Goal: Navigation & Orientation: Understand site structure

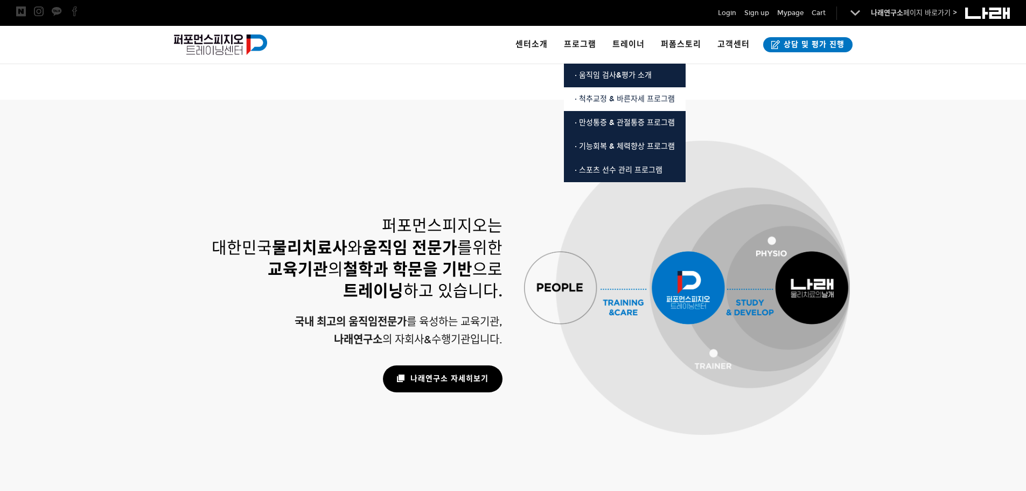
click at [611, 99] on span "· 척추교정 & 바른자세 프로그램" at bounding box center [625, 98] width 100 height 9
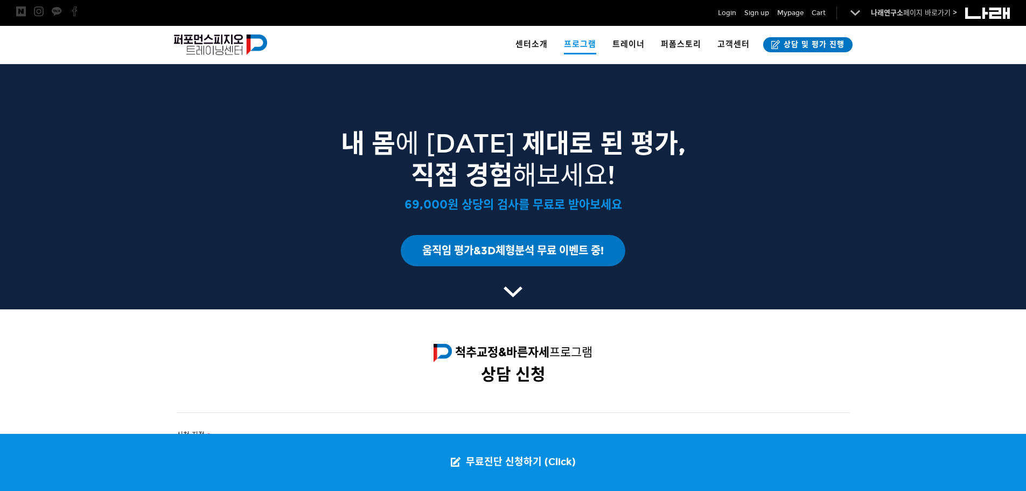
scroll to position [1504, 0]
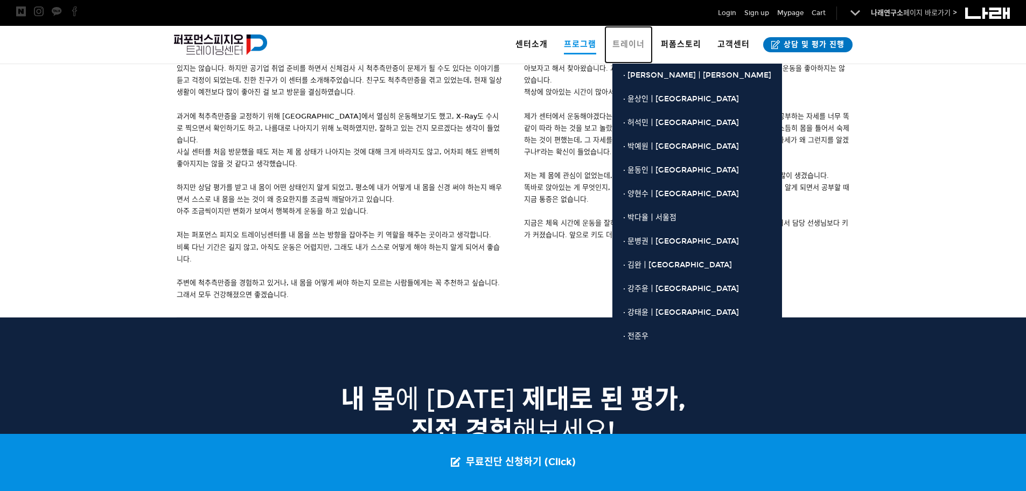
click at [621, 35] on link "트레이너" at bounding box center [628, 45] width 48 height 38
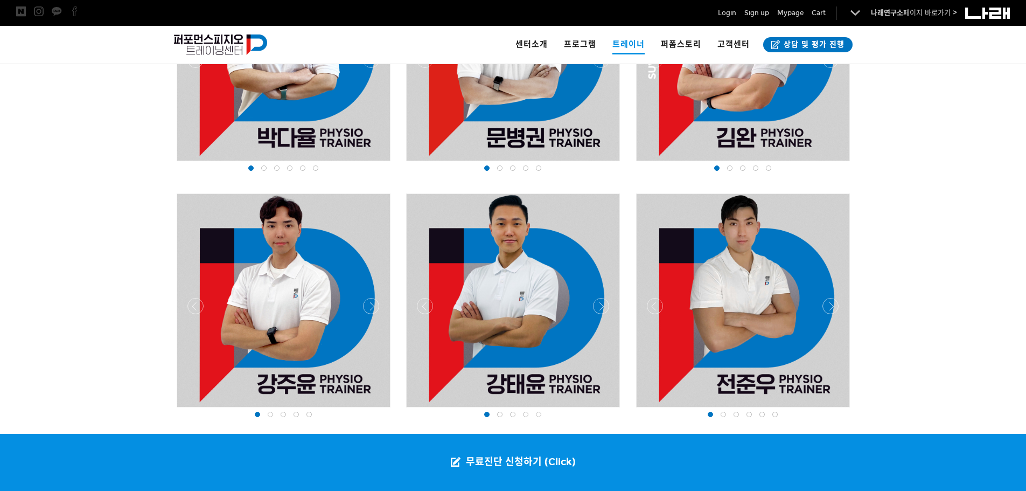
scroll to position [1346, 0]
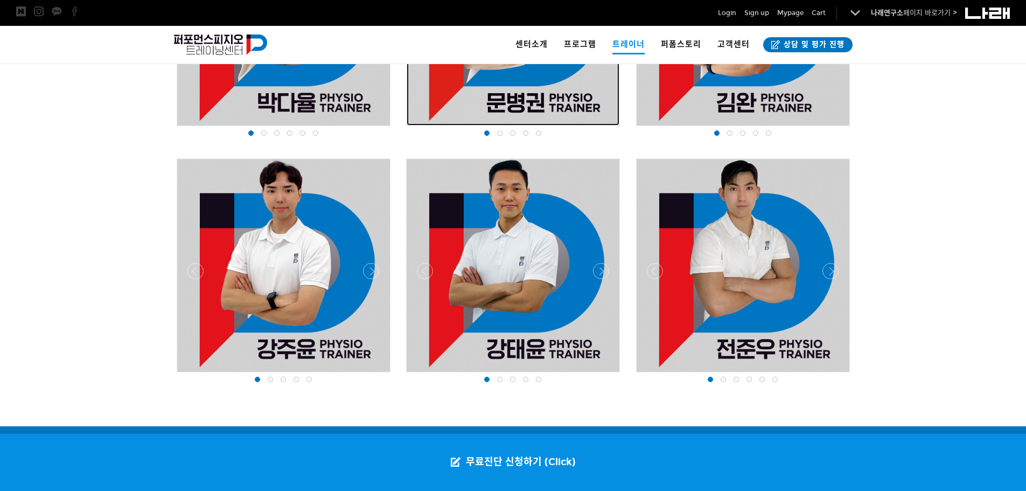
click at [539, 89] on div at bounding box center [513, 19] width 213 height 213
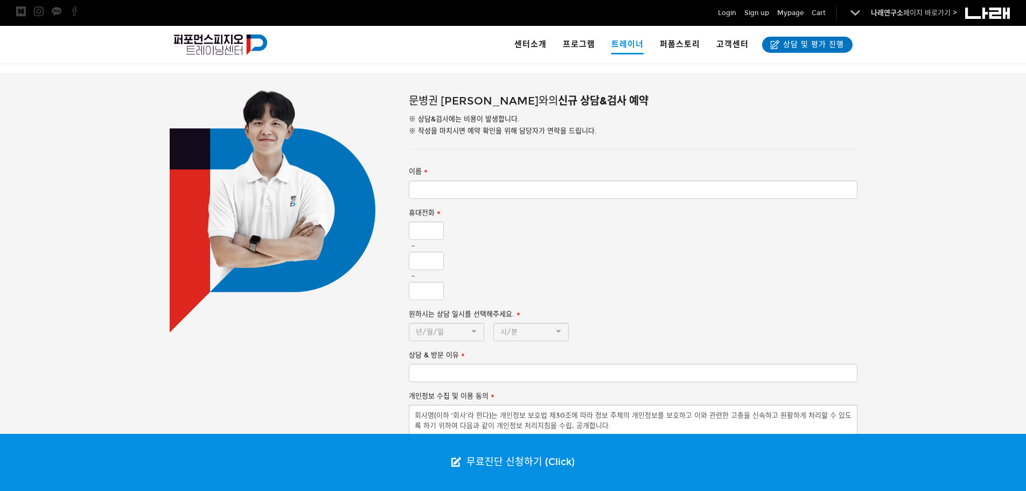
scroll to position [431, 0]
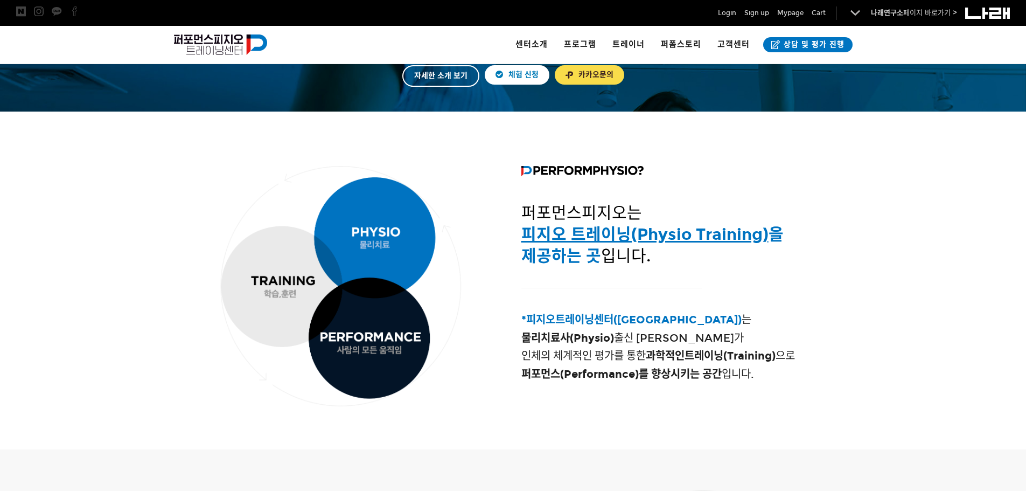
scroll to position [323, 0]
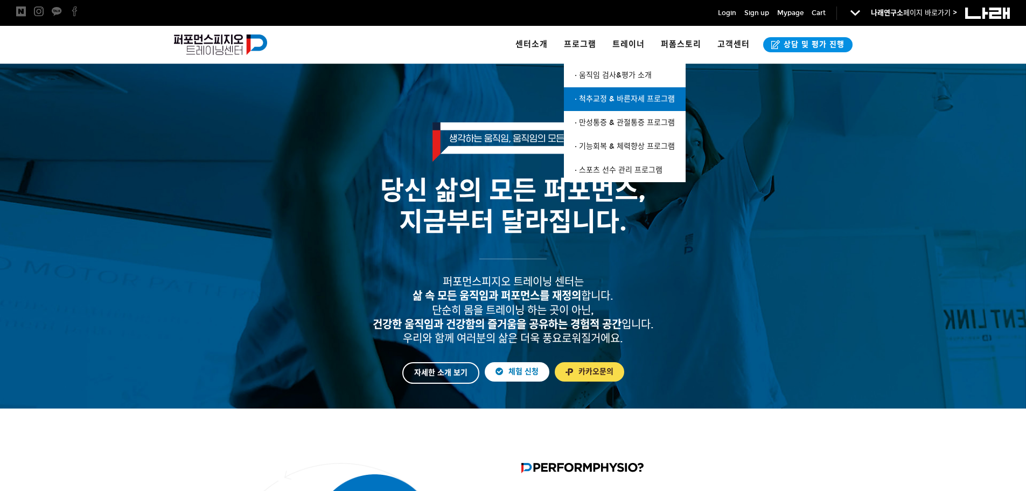
click at [610, 95] on span "· 척추교정 & 바른자세 프로그램" at bounding box center [625, 98] width 100 height 9
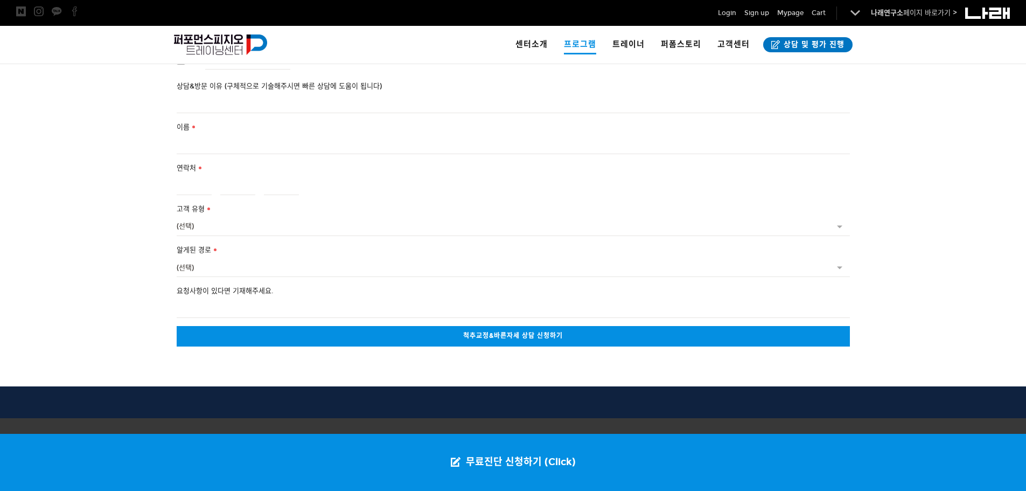
scroll to position [2312, 0]
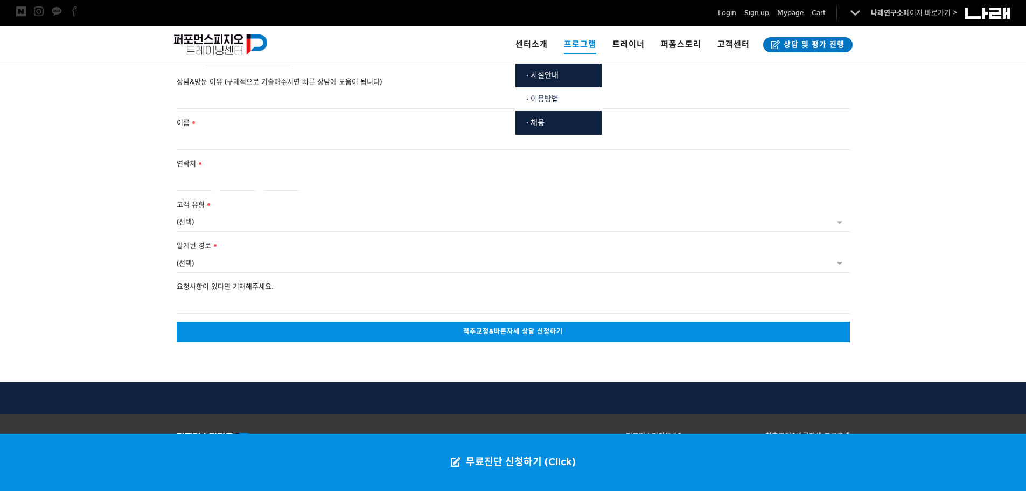
click at [547, 102] on span "· 이용방법" at bounding box center [542, 98] width 32 height 9
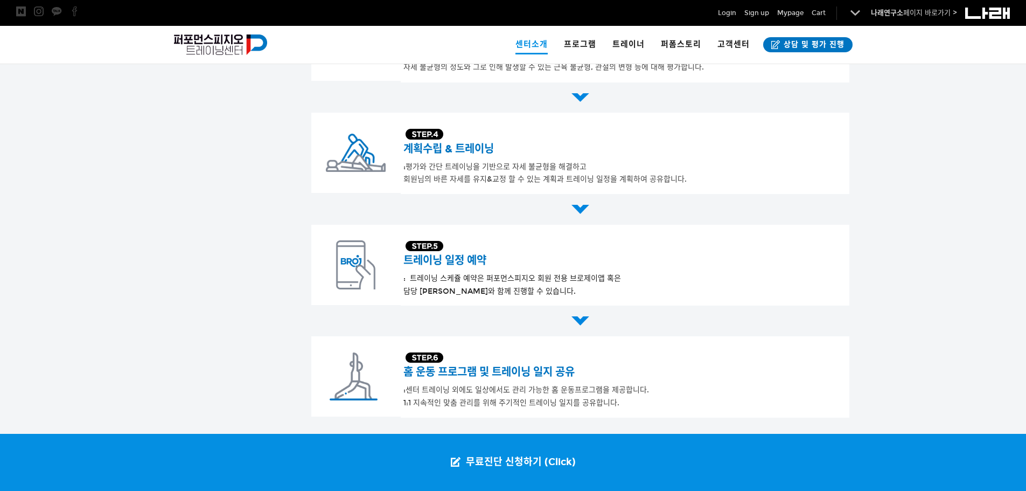
scroll to position [269, 0]
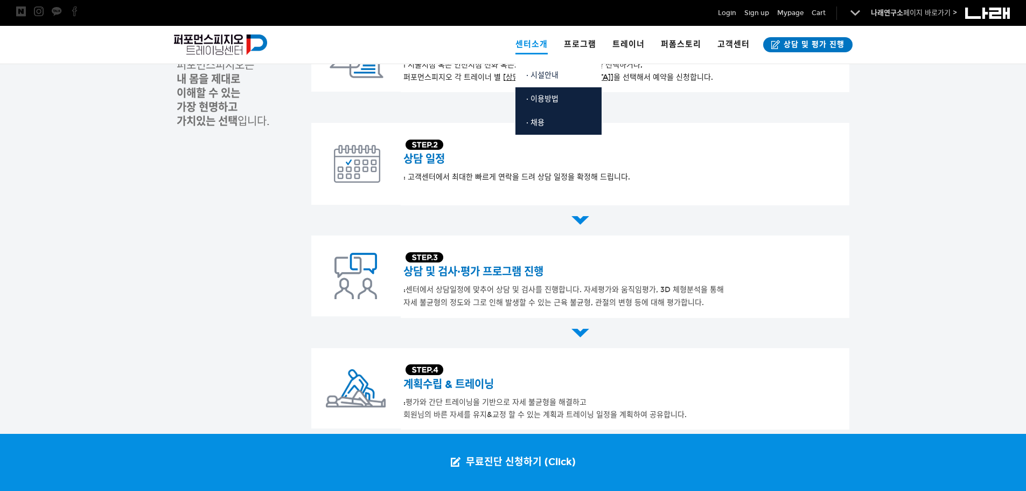
click at [539, 80] on link "· 시설안내" at bounding box center [558, 76] width 86 height 24
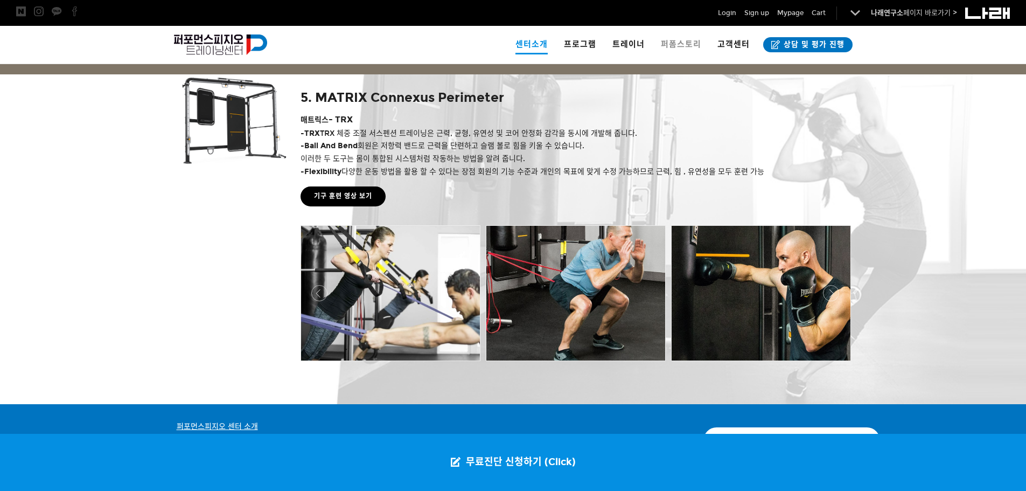
scroll to position [2151, 0]
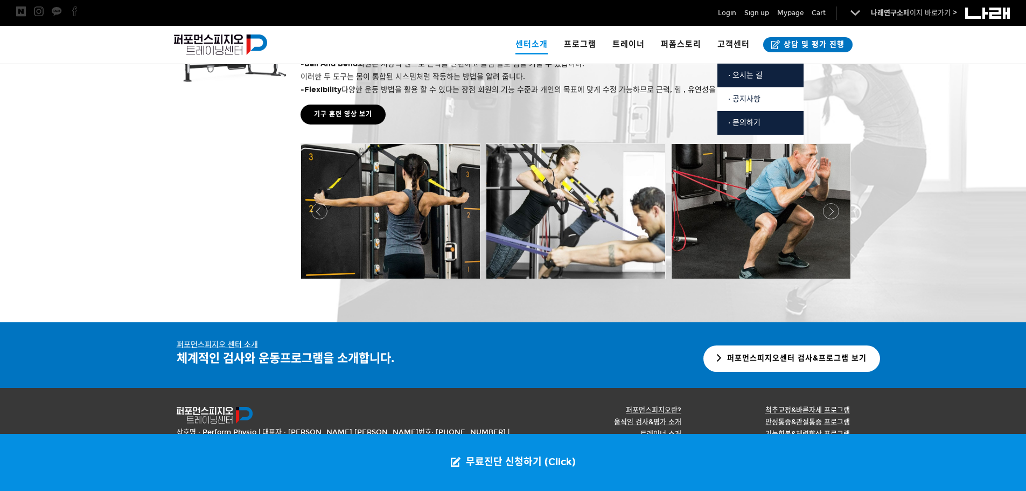
click at [753, 98] on span "· 공지사항" at bounding box center [744, 98] width 32 height 9
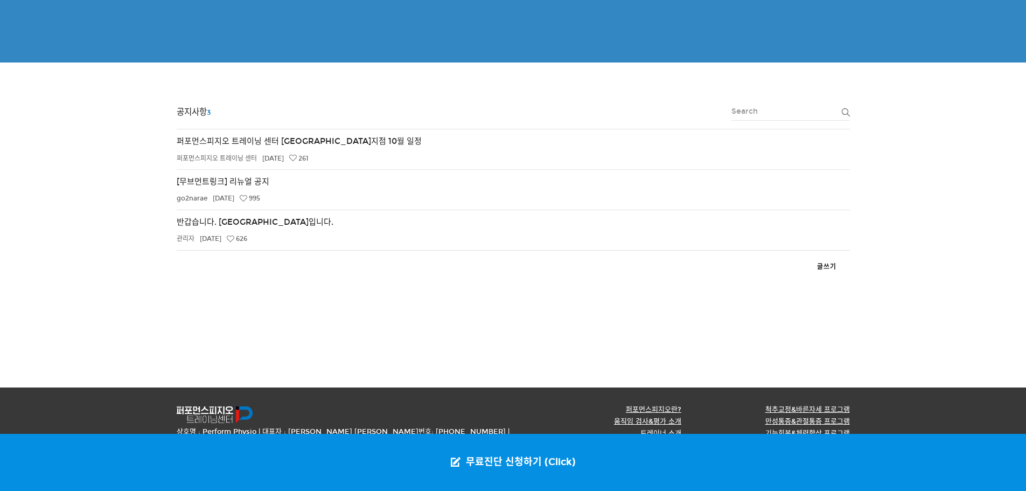
scroll to position [176, 0]
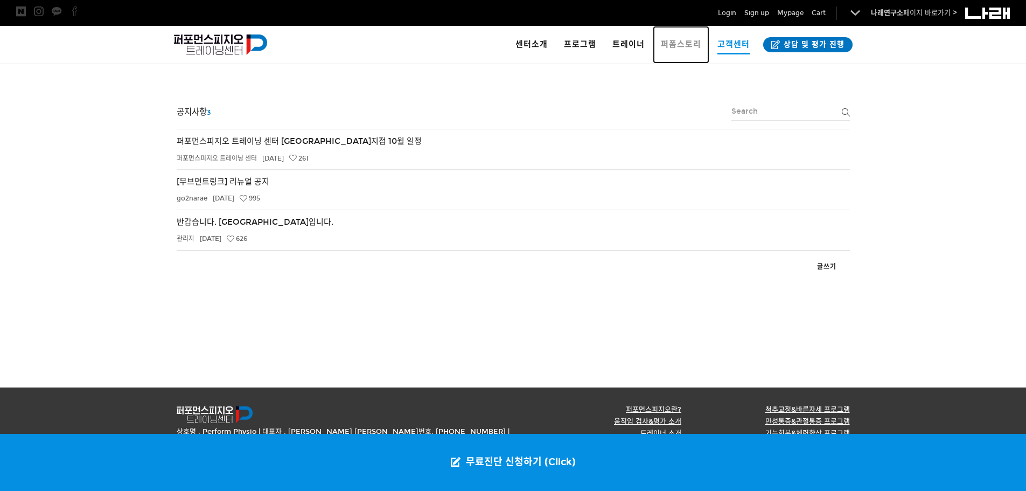
click at [680, 40] on span "퍼폼스토리" at bounding box center [681, 44] width 40 height 10
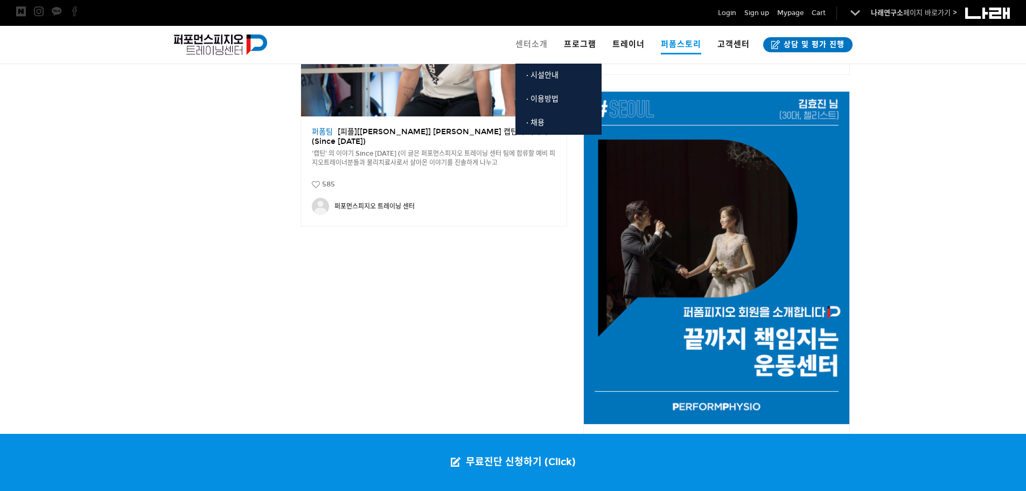
scroll to position [1400, 0]
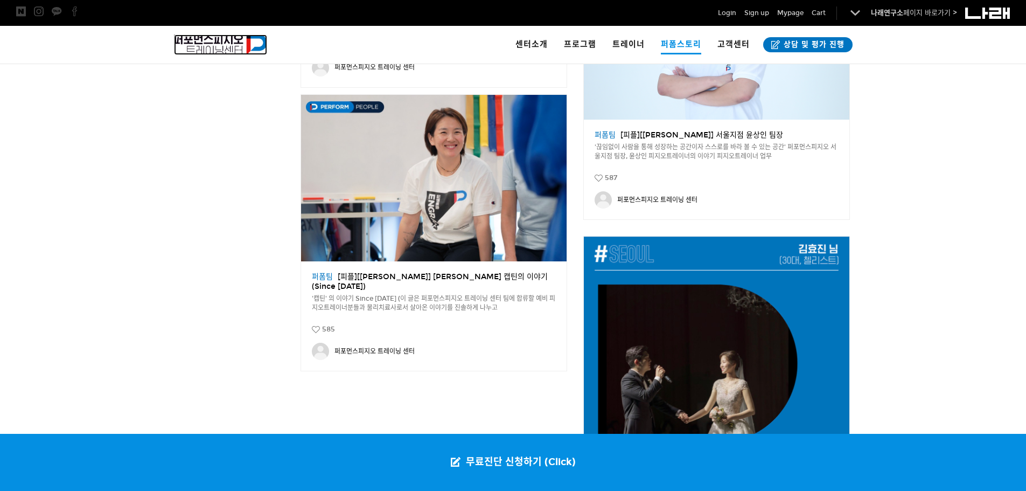
click at [212, 37] on img at bounding box center [221, 44] width 94 height 20
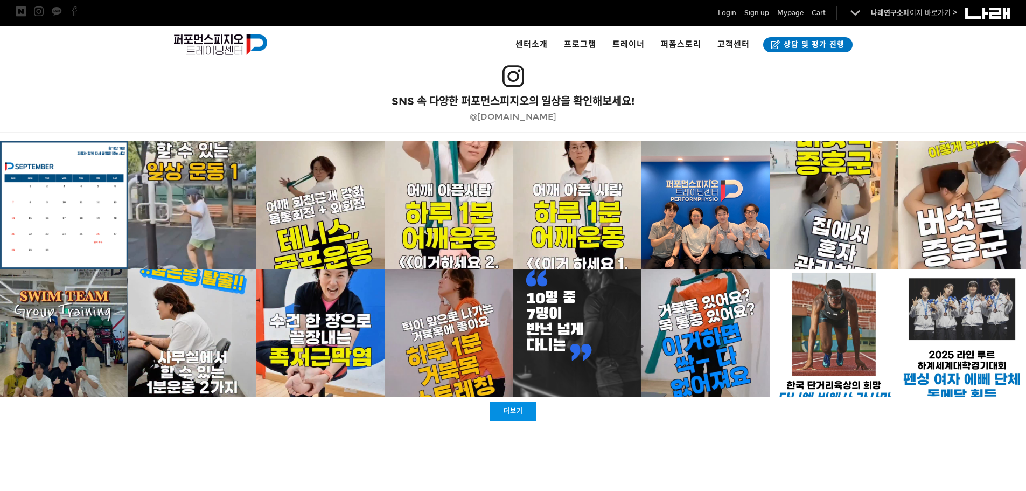
scroll to position [2079, 0]
click at [109, 170] on p at bounding box center [64, 204] width 128 height 128
